Goal: Task Accomplishment & Management: Complete application form

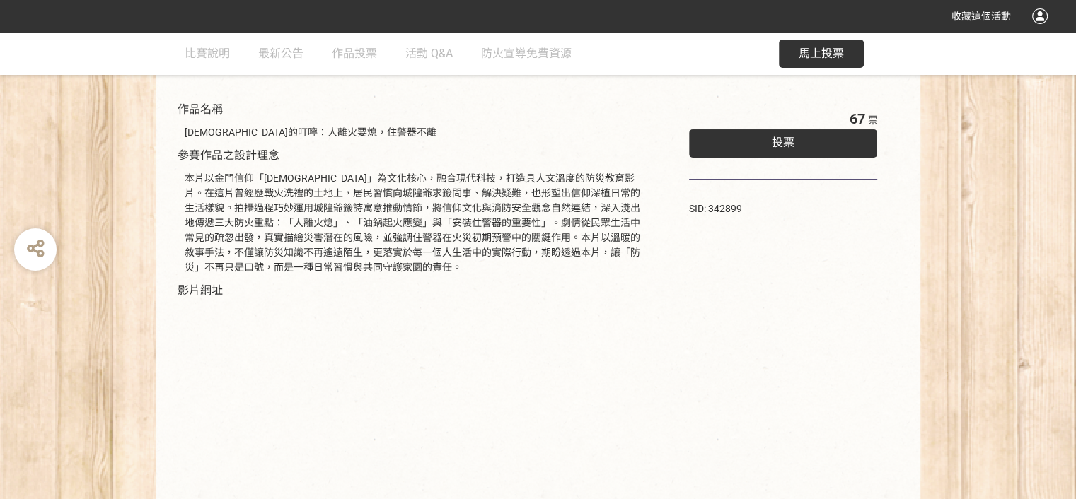
scroll to position [71, 0]
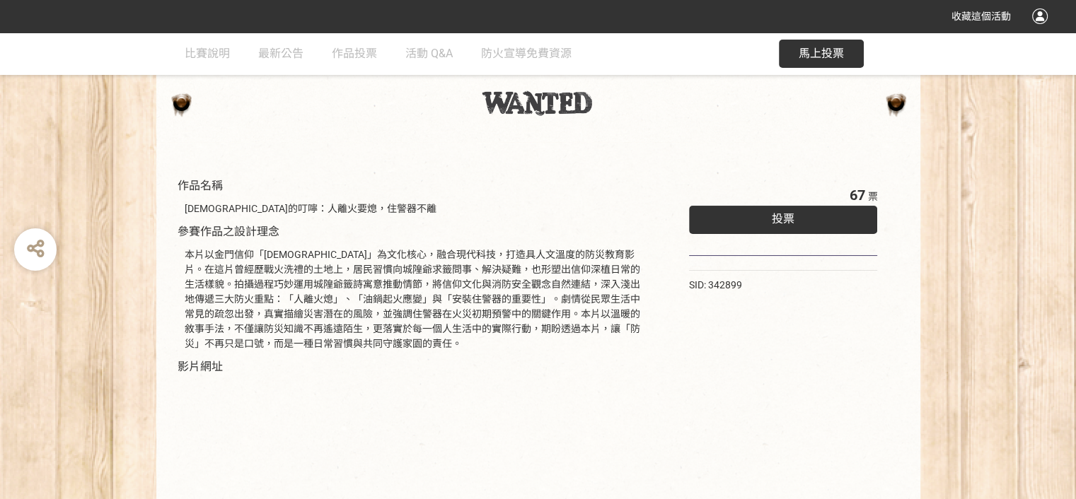
click at [787, 221] on span "投票" at bounding box center [783, 218] width 23 height 13
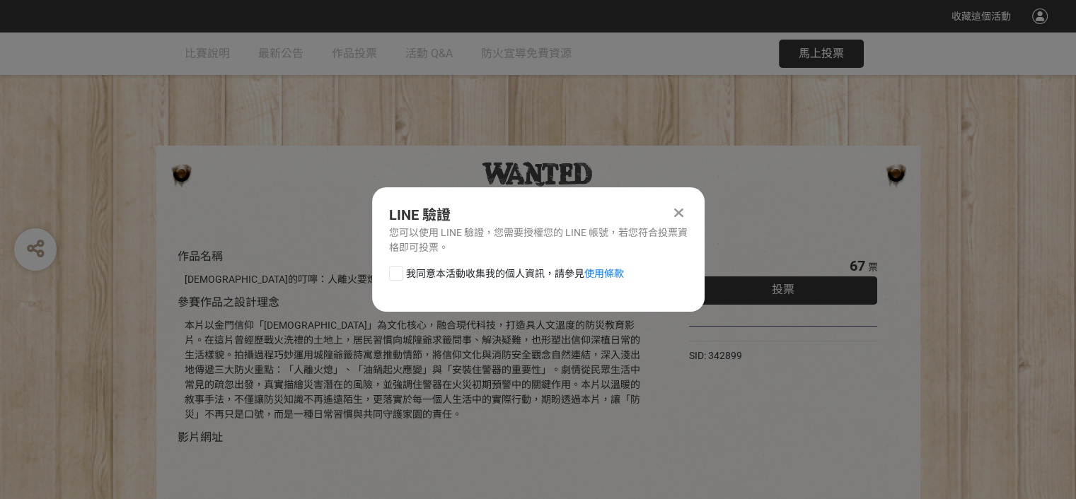
click at [398, 275] on div at bounding box center [396, 274] width 14 height 14
checkbox input "true"
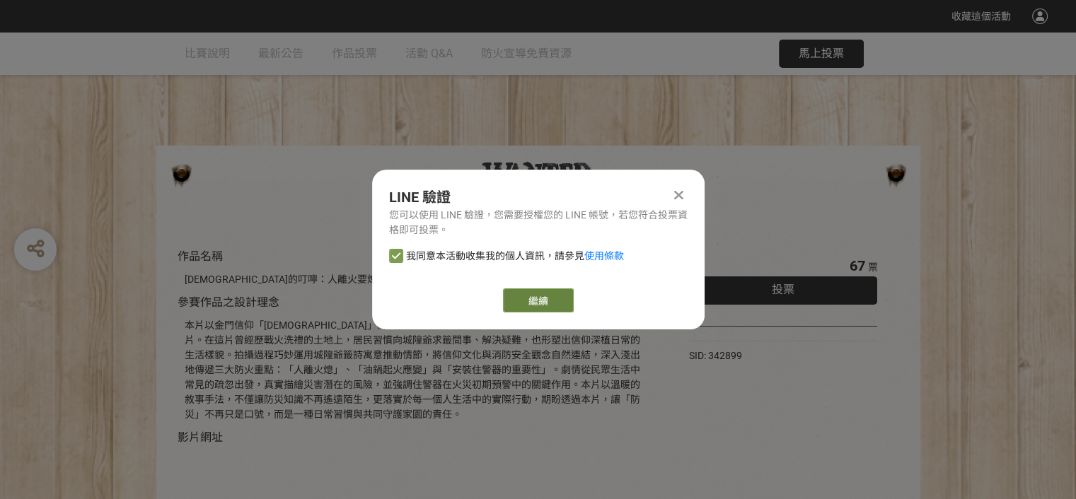
click at [524, 305] on link "繼續" at bounding box center [538, 301] width 71 height 24
click at [679, 193] on icon at bounding box center [678, 195] width 9 height 14
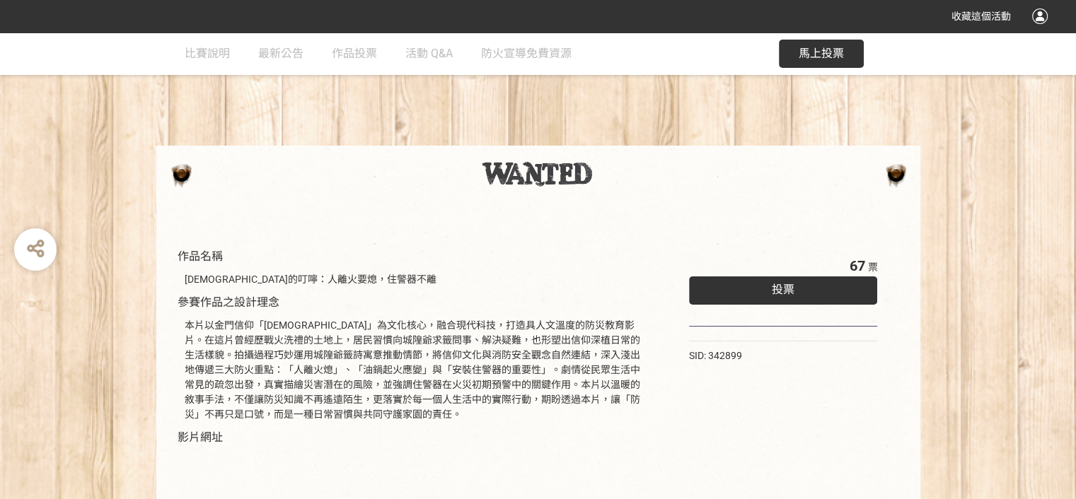
scroll to position [71, 0]
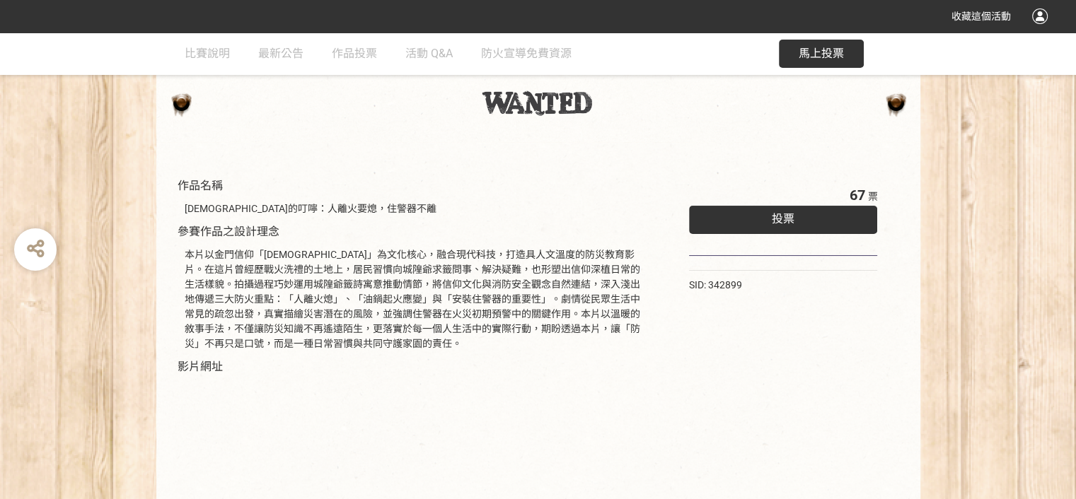
click at [777, 219] on span "投票" at bounding box center [783, 218] width 23 height 13
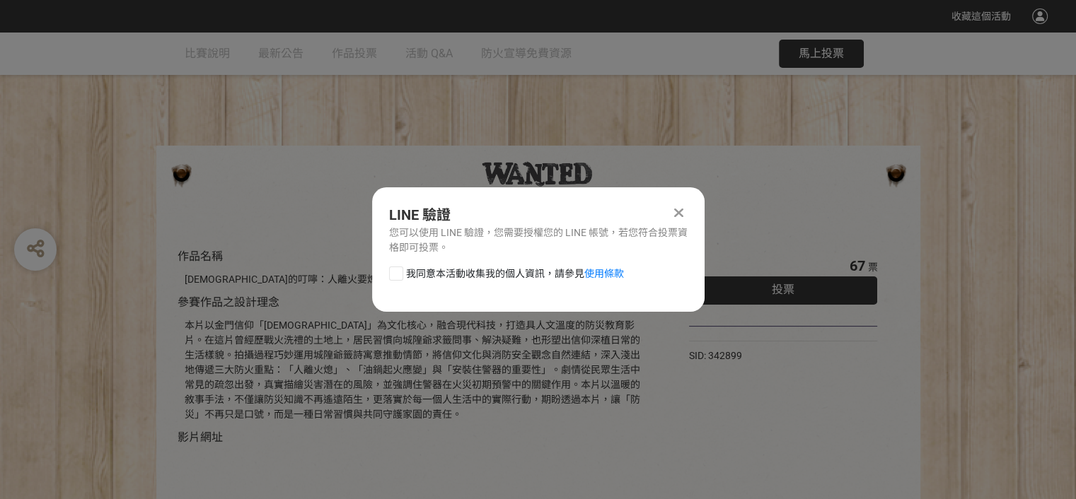
click at [674, 212] on icon at bounding box center [678, 213] width 9 height 14
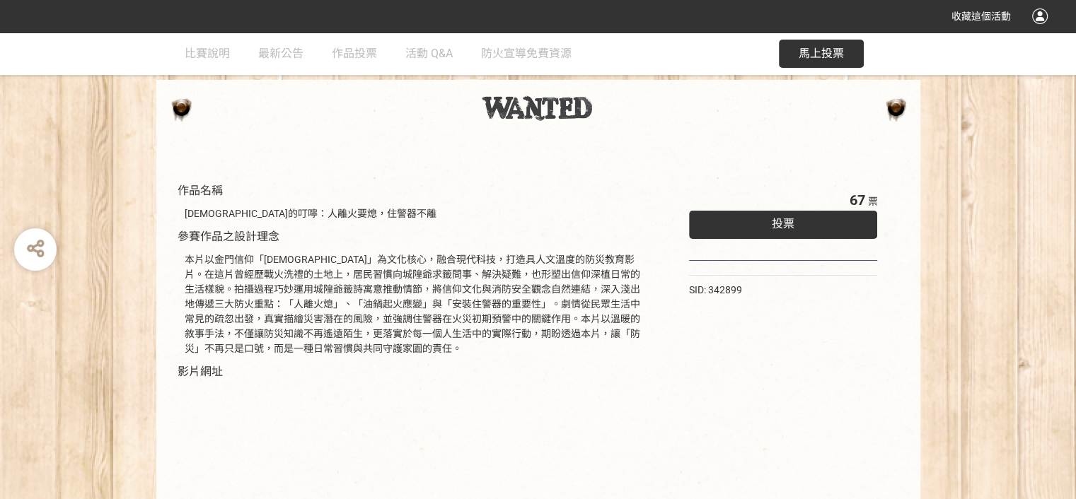
scroll to position [71, 0]
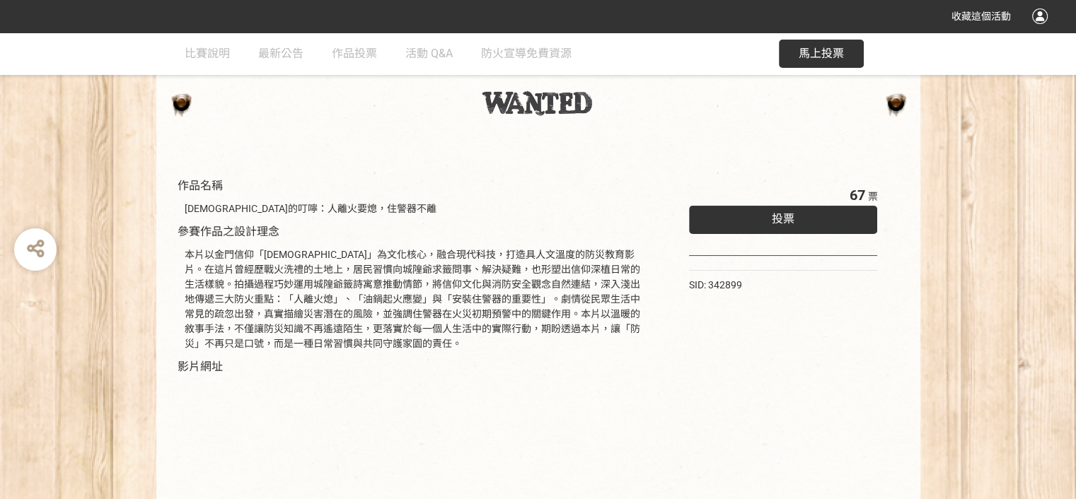
click at [756, 221] on div "投票" at bounding box center [783, 220] width 189 height 28
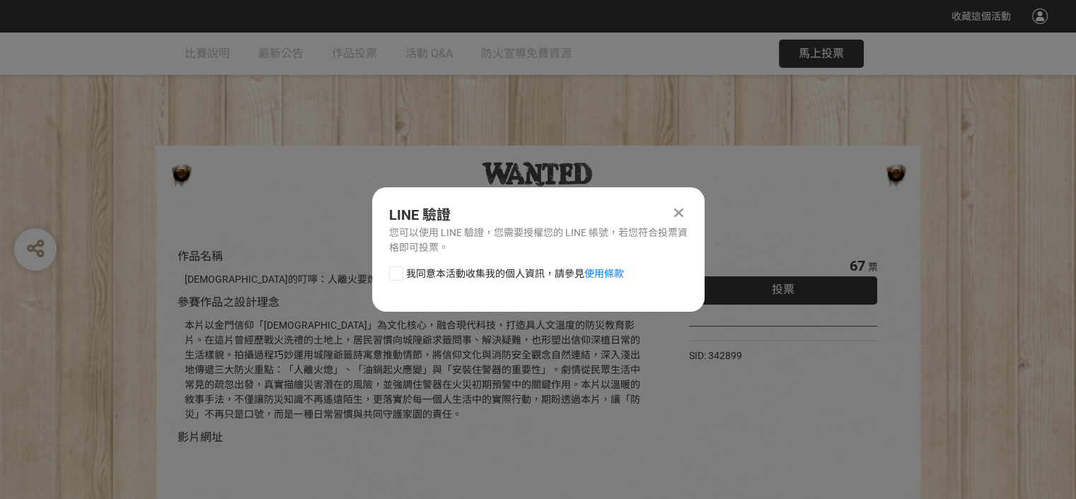
scroll to position [0, 0]
click at [398, 277] on div at bounding box center [396, 274] width 14 height 14
checkbox input "true"
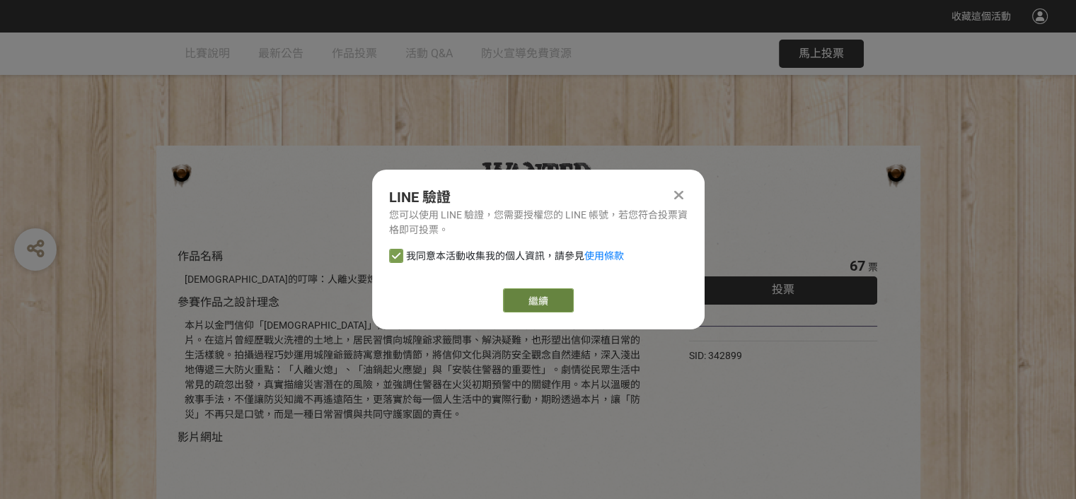
click at [542, 295] on link "繼續" at bounding box center [538, 301] width 71 height 24
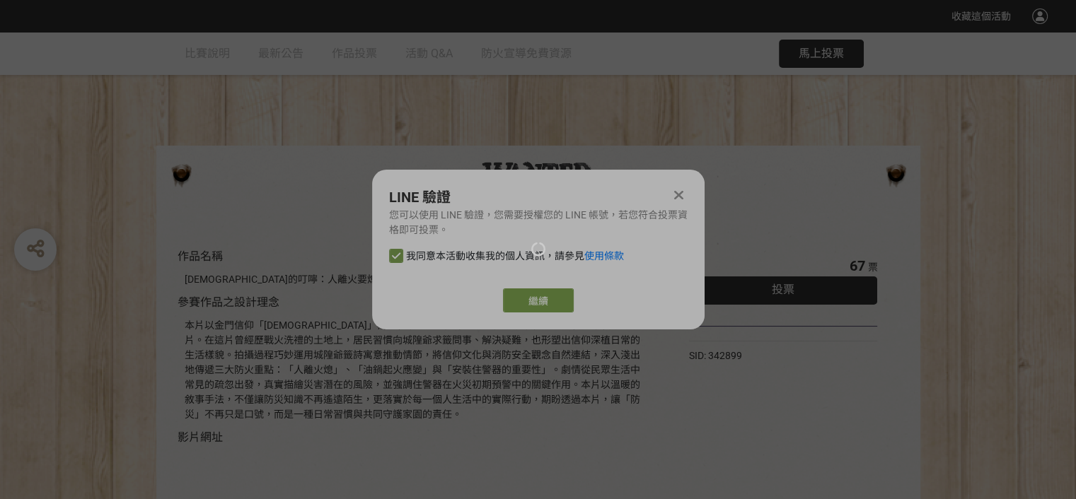
click at [536, 299] on div at bounding box center [538, 249] width 1076 height 499
click at [676, 190] on div at bounding box center [538, 249] width 1076 height 499
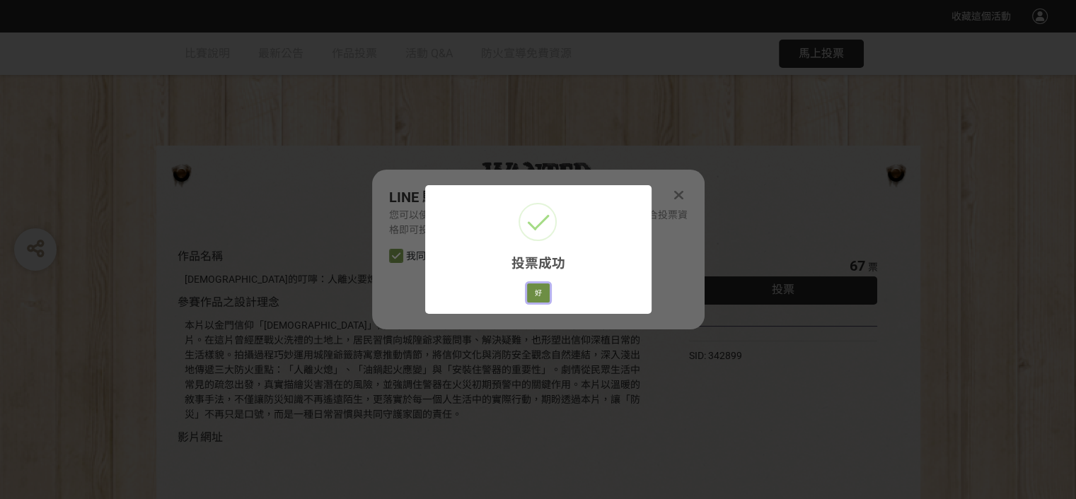
click at [535, 294] on button "好" at bounding box center [538, 294] width 23 height 20
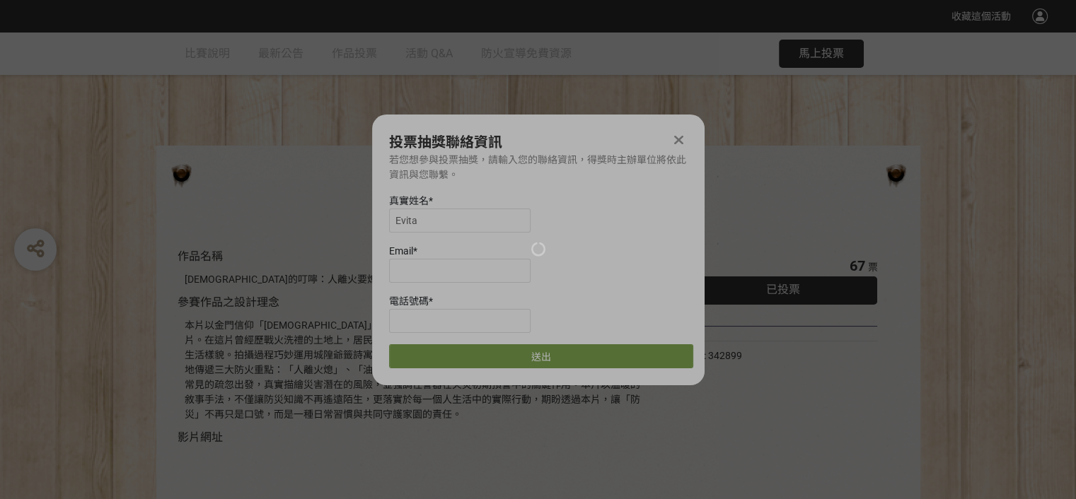
click at [478, 220] on div at bounding box center [538, 249] width 1076 height 499
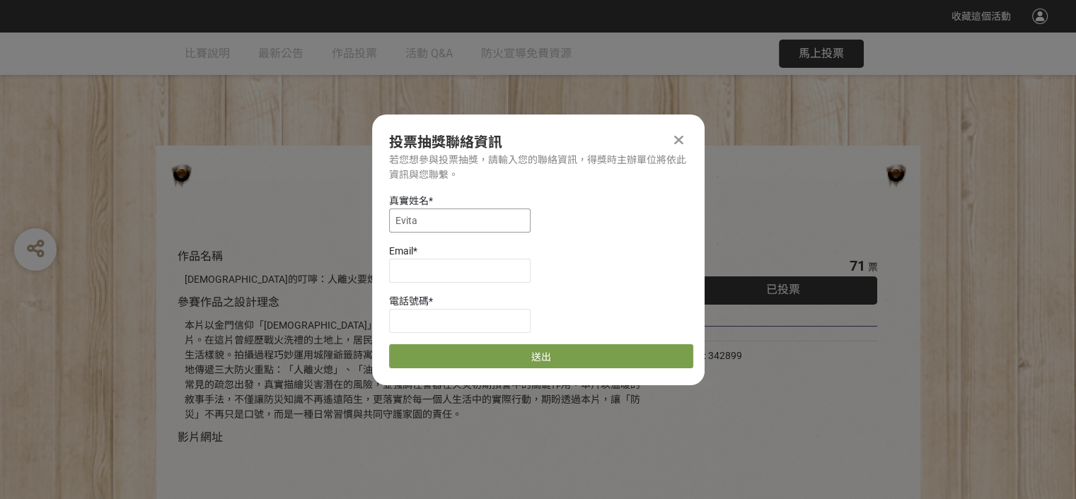
click at [488, 230] on input "Evita" at bounding box center [459, 221] width 141 height 24
type input "E"
type input "李桂珠"
click at [467, 268] on input at bounding box center [459, 271] width 141 height 24
type input "[EMAIL_ADDRESS][DOMAIN_NAME]"
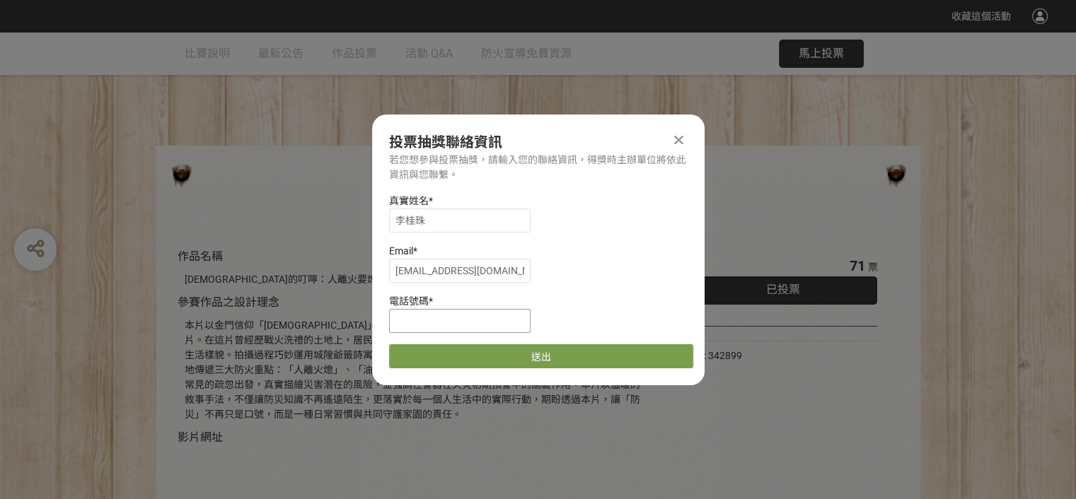
click at [444, 319] on input at bounding box center [459, 321] width 141 height 24
type input "0933406428"
click at [549, 355] on button "送出" at bounding box center [541, 357] width 304 height 24
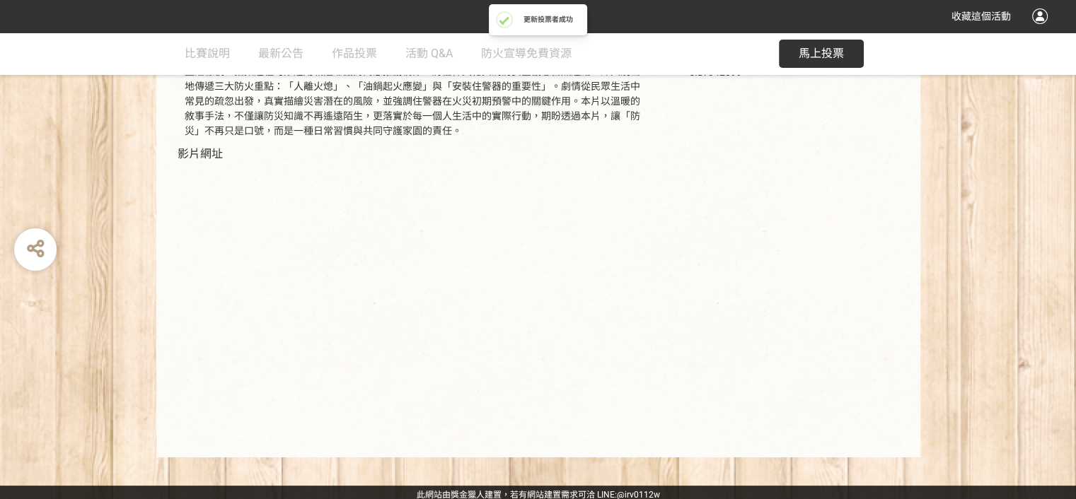
scroll to position [289, 0]
